Goal: Check status: Check status

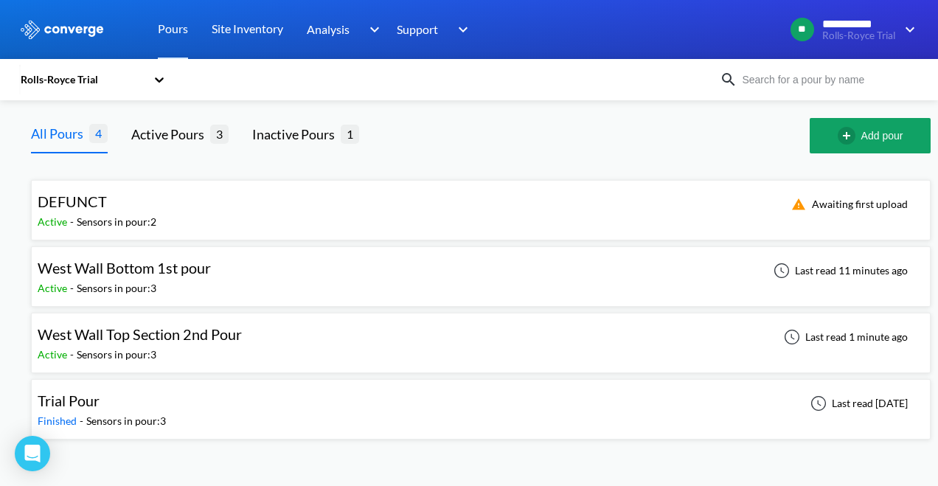
click at [177, 293] on div "Active - Sensors in pour: 3" at bounding box center [128, 288] width 181 height 16
click at [163, 268] on span "West Wall Bottom 1st pour" at bounding box center [124, 268] width 173 height 18
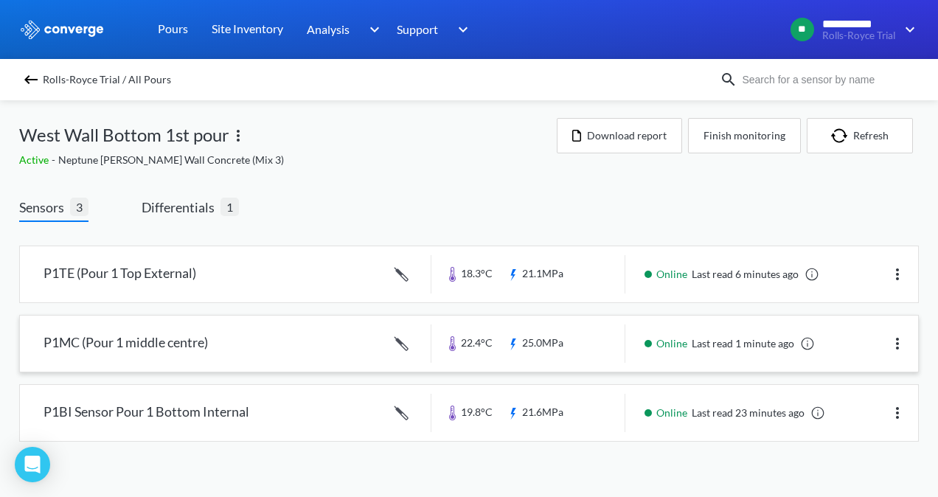
click at [572, 338] on link at bounding box center [469, 343] width 898 height 56
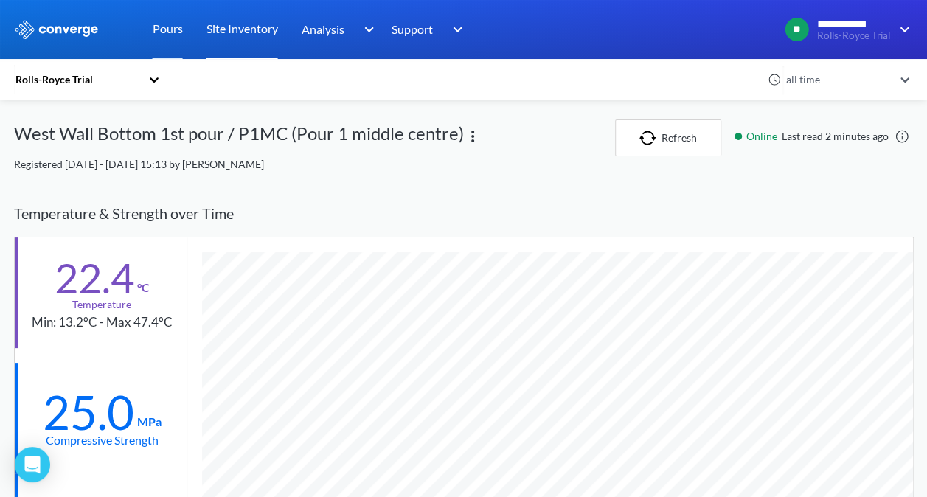
click at [252, 30] on link "Site Inventory" at bounding box center [242, 29] width 72 height 59
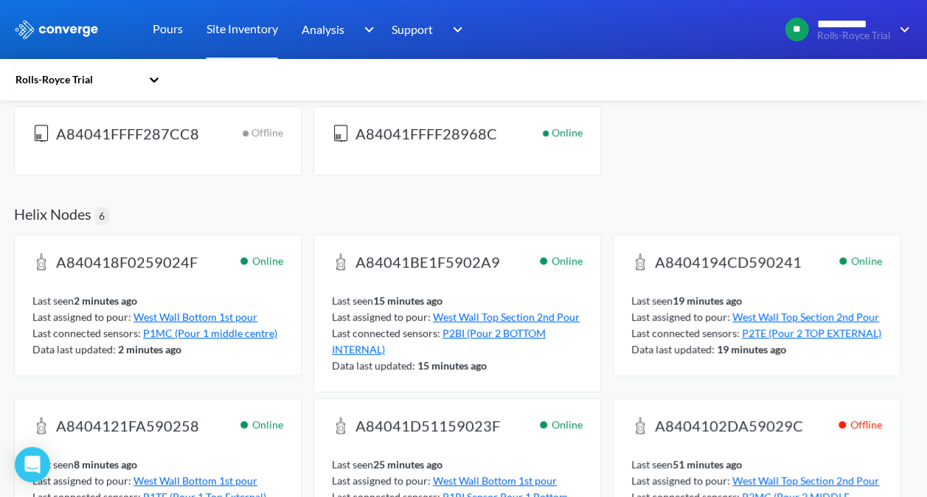
scroll to position [221, 0]
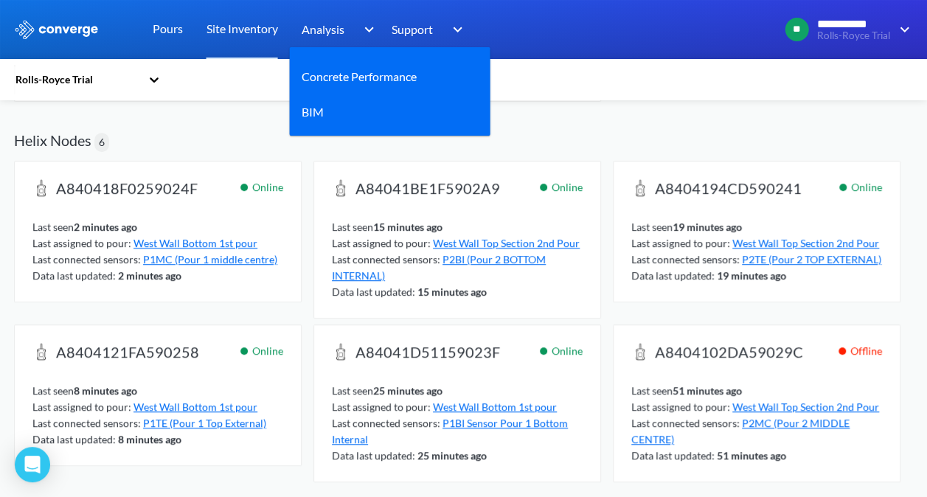
click at [336, 24] on span "Analysis" at bounding box center [322, 29] width 43 height 18
click at [337, 74] on link "Concrete Performance" at bounding box center [358, 76] width 115 height 18
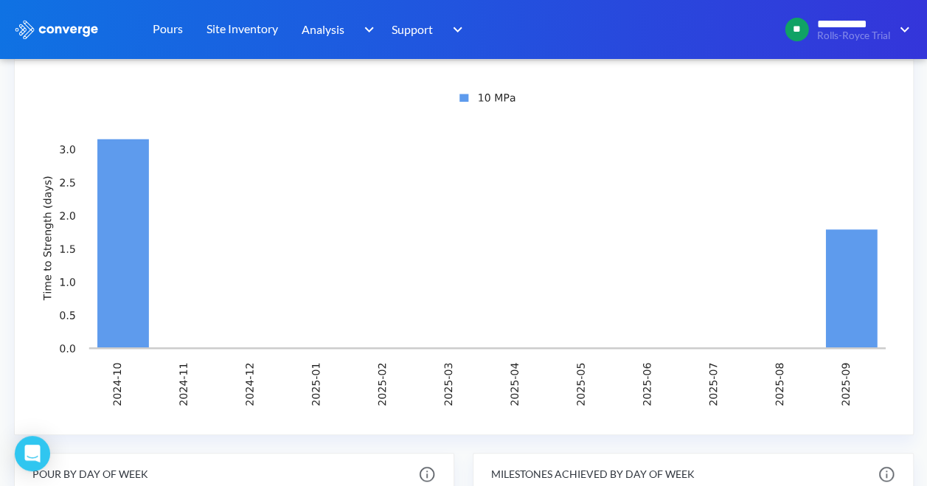
scroll to position [433, 0]
